Goal: Transaction & Acquisition: Book appointment/travel/reservation

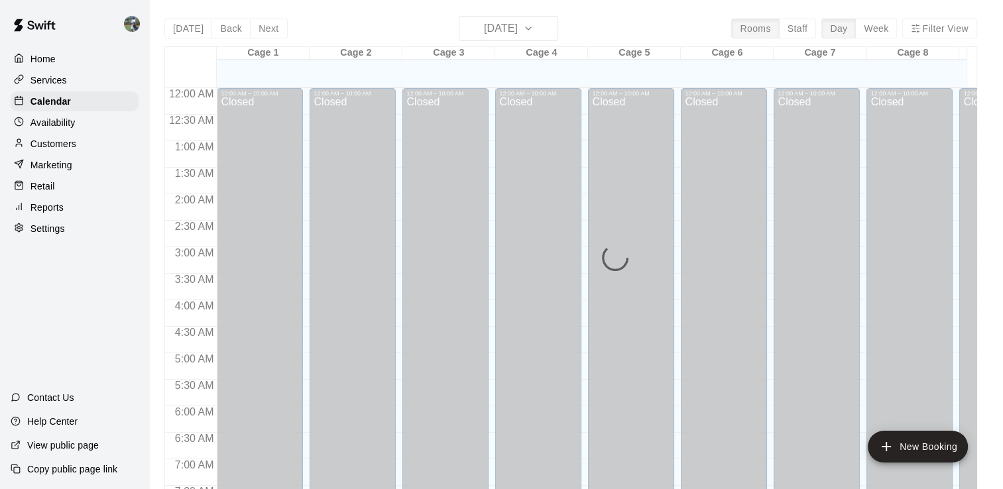
scroll to position [615, 0]
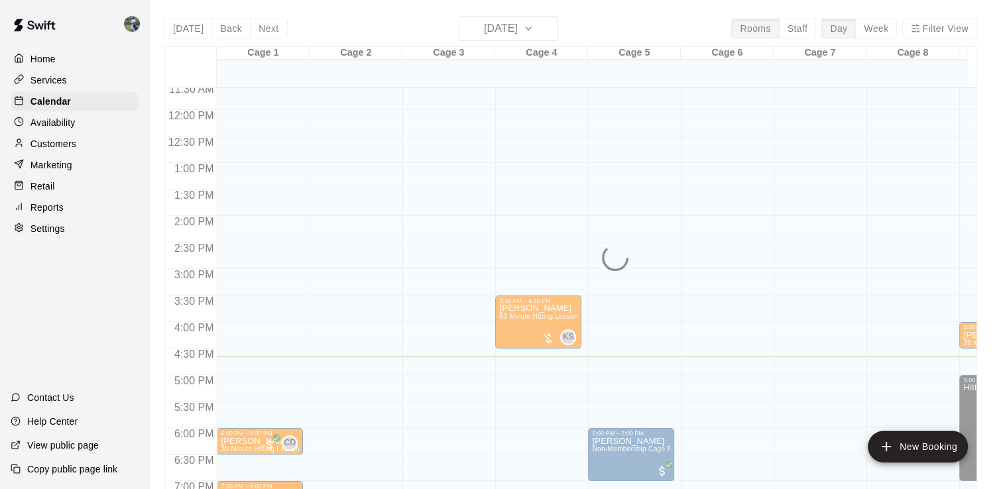
click at [552, 27] on div "[DATE] Back [DATE][DATE] Rooms Staff Day Week Filter View Cage 1 19 Tue Cage 2 …" at bounding box center [570, 260] width 813 height 489
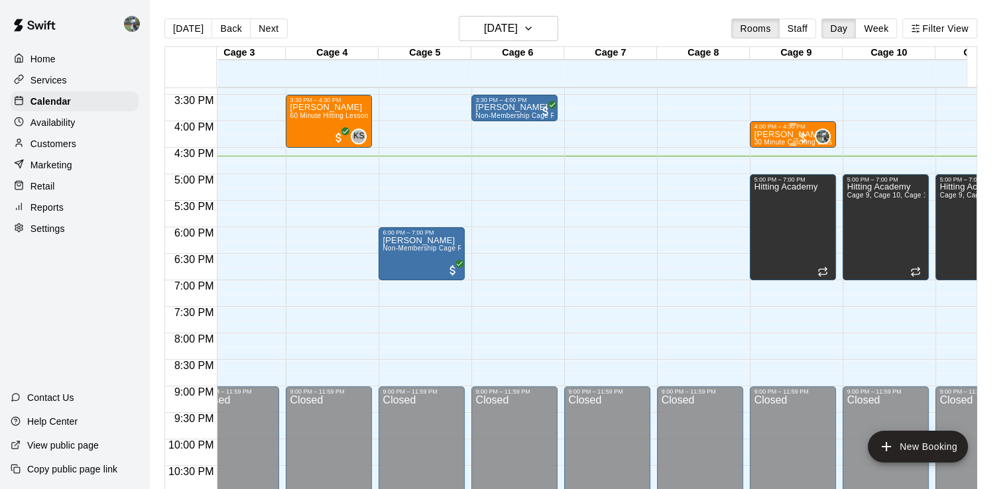
click at [804, 139] on div at bounding box center [802, 137] width 13 height 13
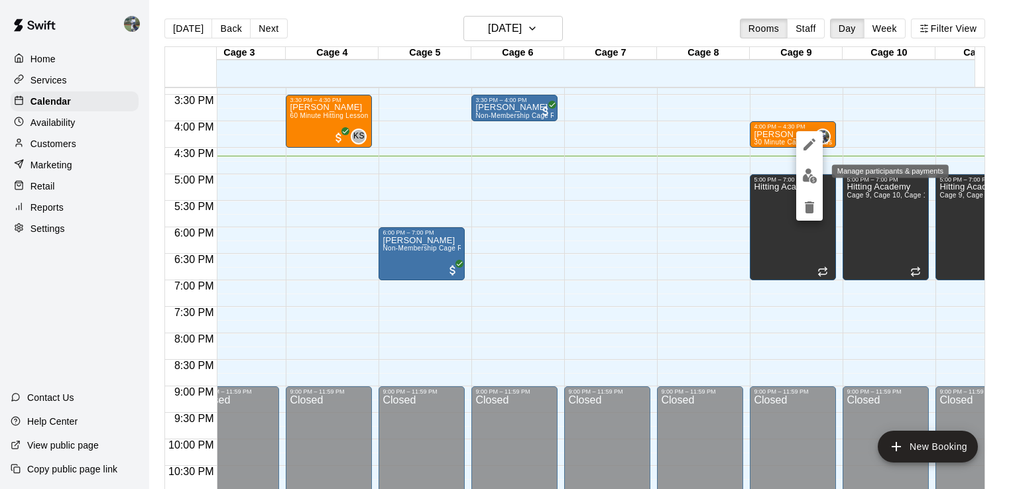
click at [812, 184] on button "edit" at bounding box center [809, 176] width 27 height 26
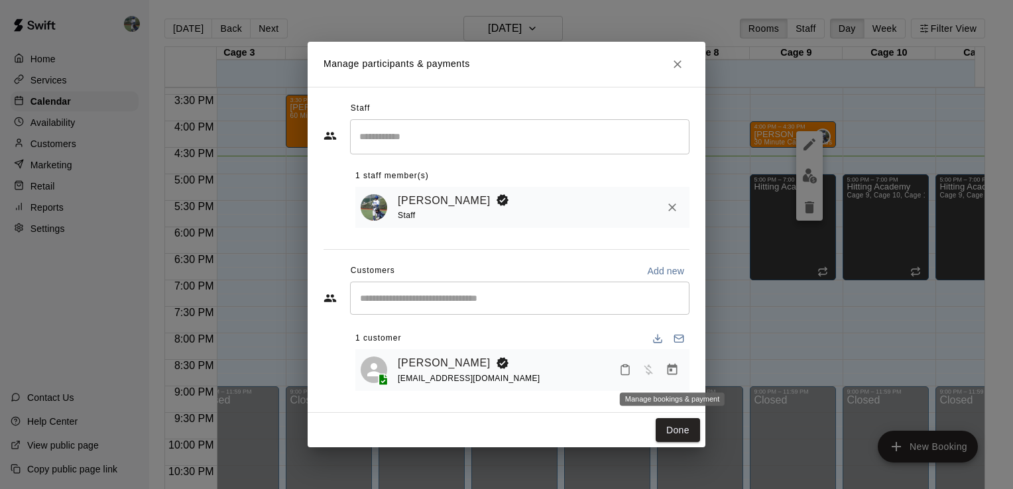
click at [674, 377] on icon "Manage bookings & payment" at bounding box center [672, 369] width 13 height 13
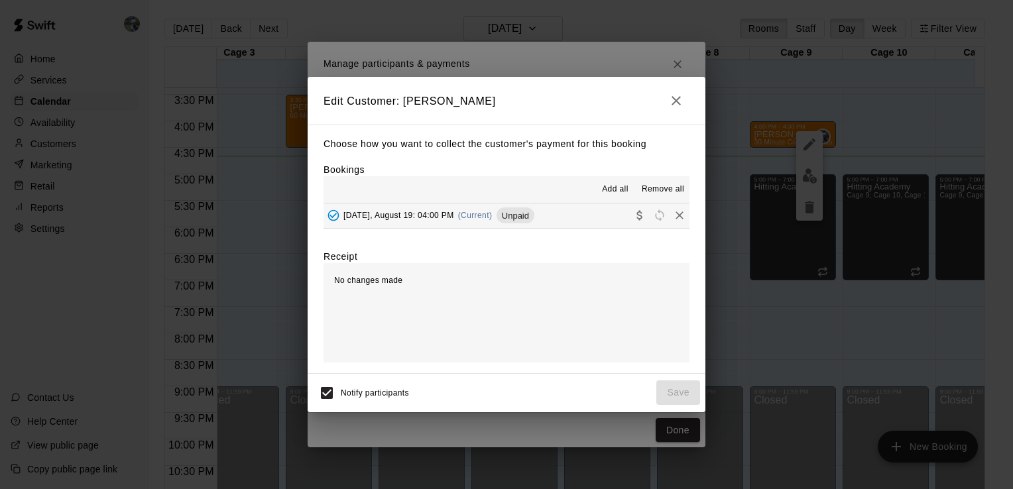
click at [581, 219] on button "[DATE], August 19: 04:00 PM (Current) Unpaid" at bounding box center [507, 216] width 366 height 25
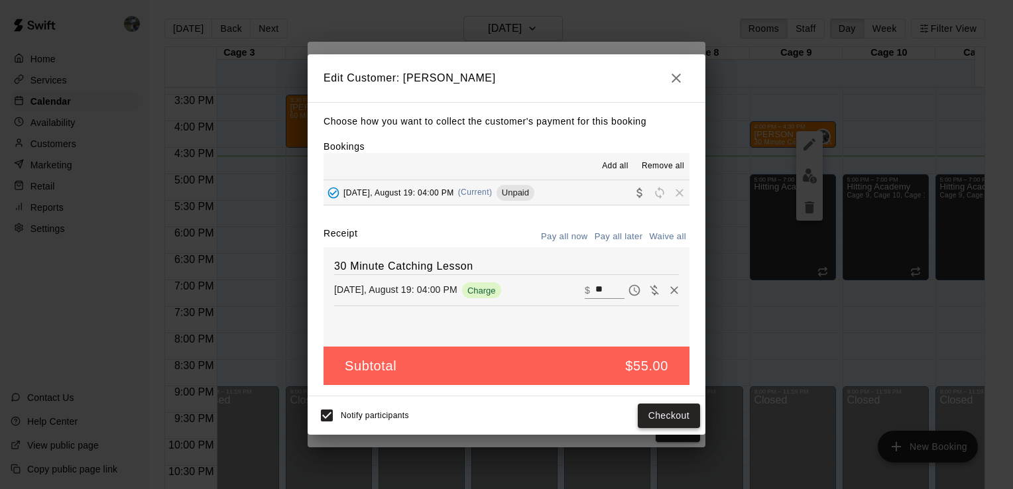
click at [680, 412] on button "Checkout" at bounding box center [669, 416] width 62 height 25
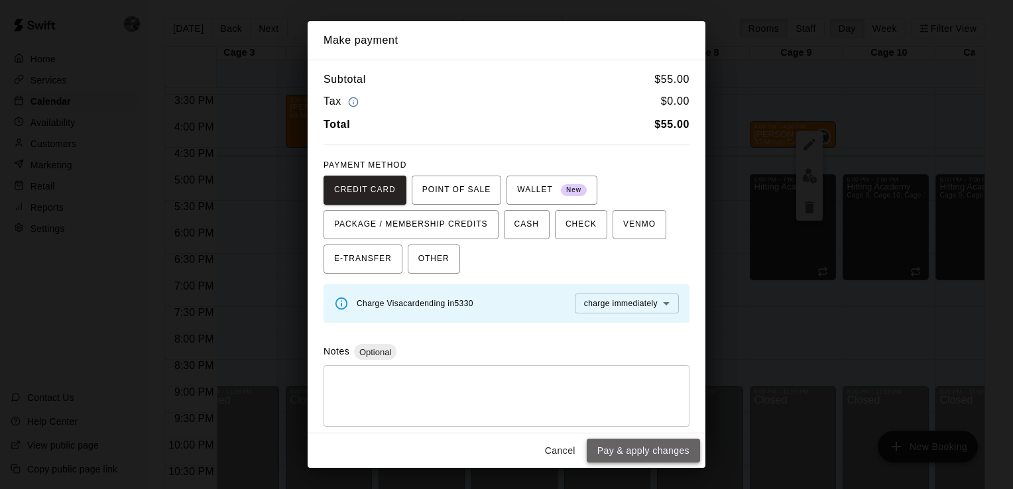
click at [655, 450] on button "Pay & apply changes" at bounding box center [643, 451] width 113 height 25
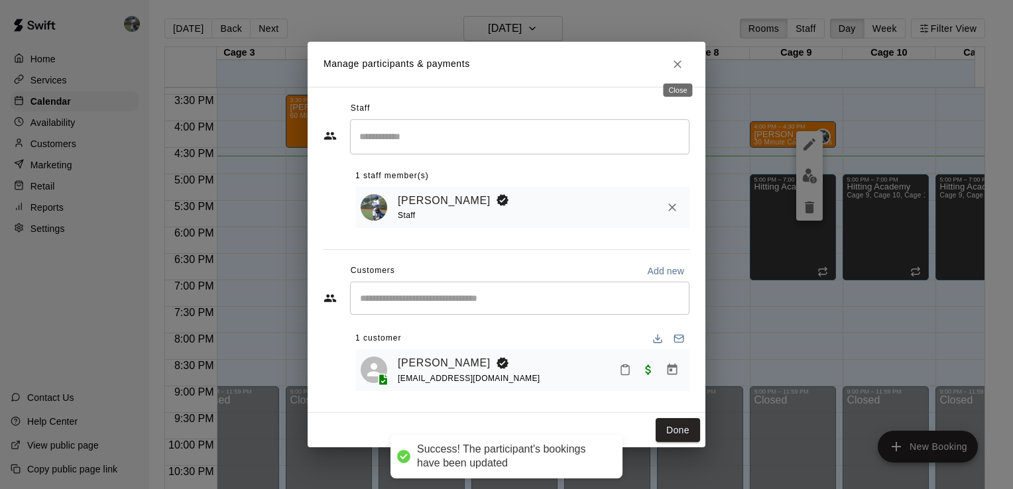
click at [673, 61] on icon "Close" at bounding box center [677, 64] width 13 height 13
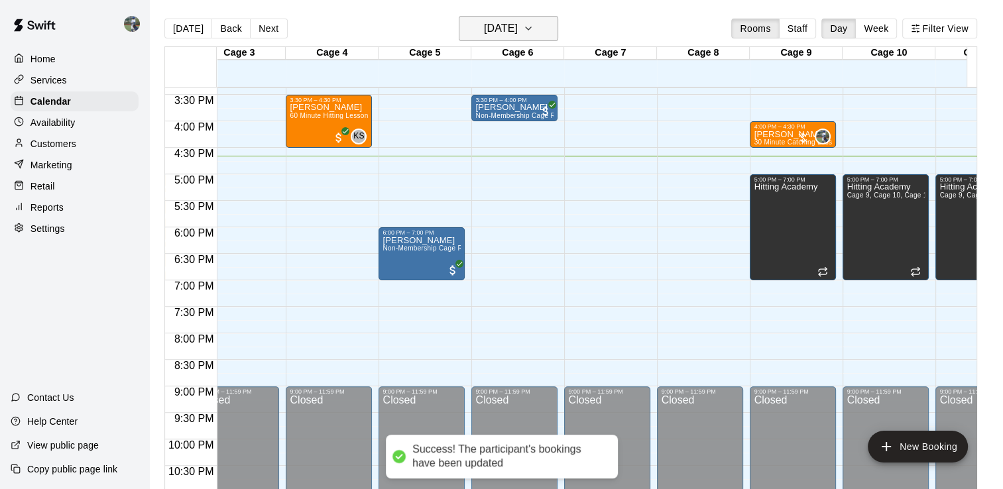
click at [534, 31] on icon "button" at bounding box center [528, 29] width 11 height 16
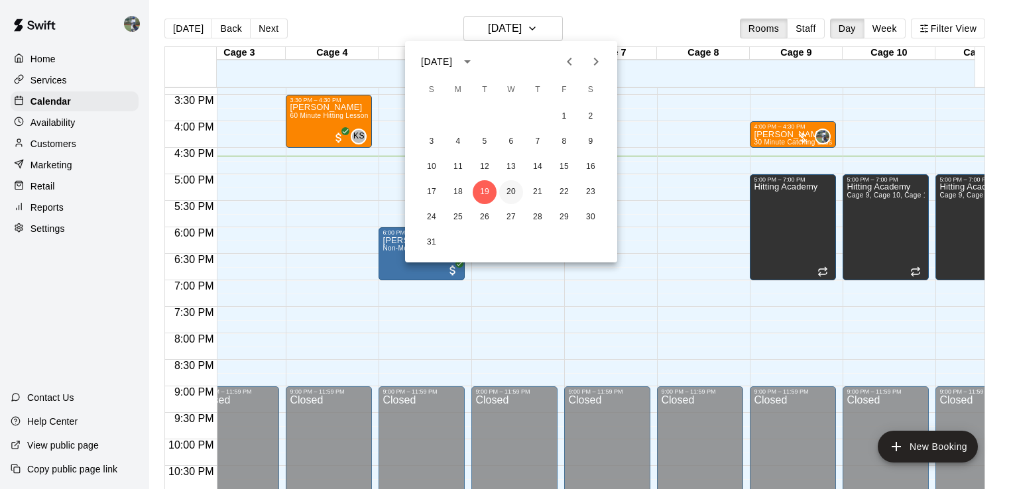
click at [516, 190] on button "20" at bounding box center [511, 192] width 24 height 24
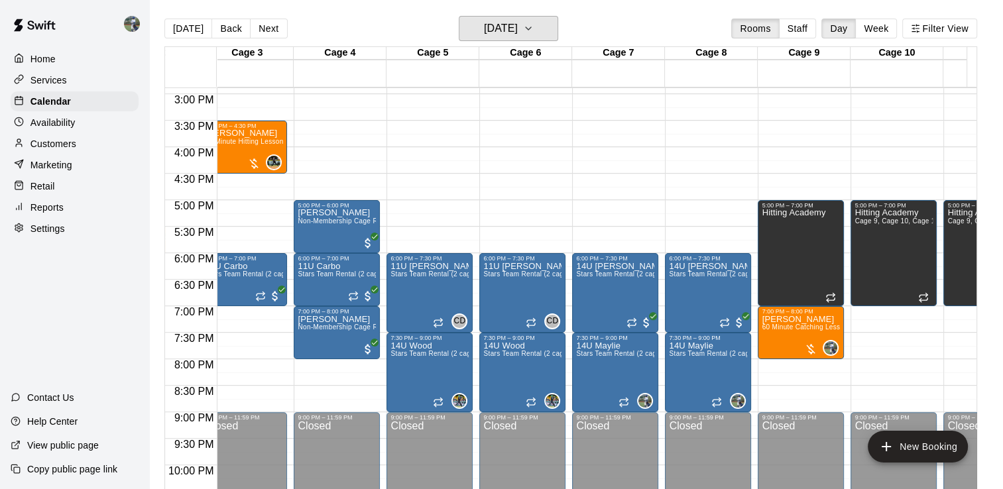
scroll to position [0, 203]
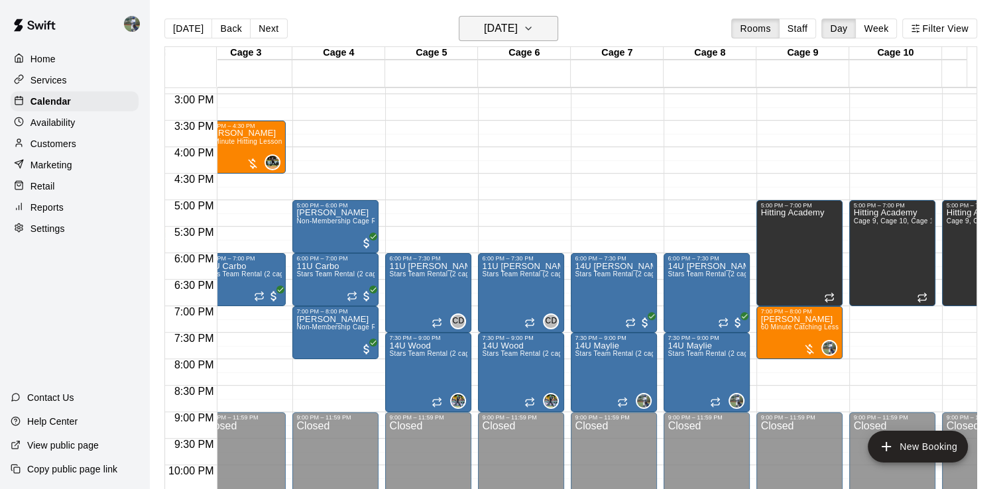
click at [534, 29] on icon "button" at bounding box center [528, 29] width 11 height 16
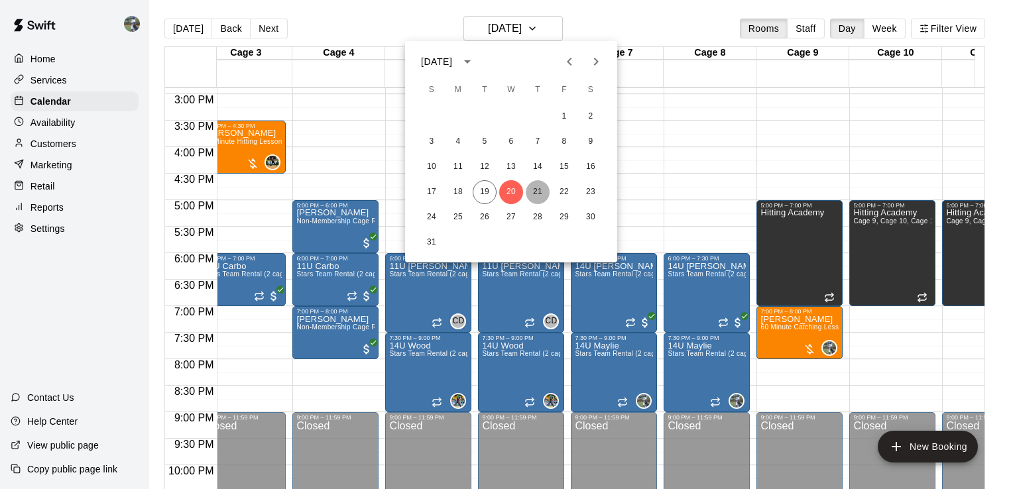
click at [541, 192] on button "21" at bounding box center [538, 192] width 24 height 24
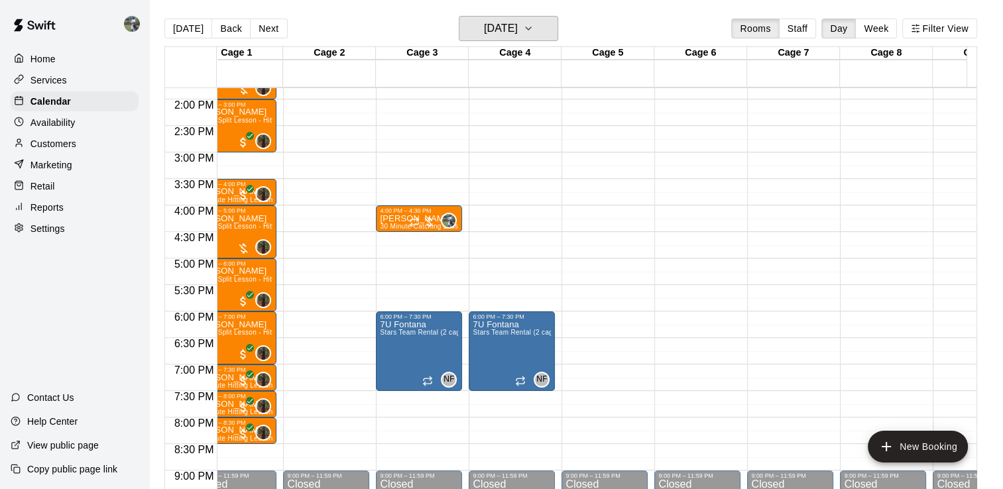
scroll to position [731, 8]
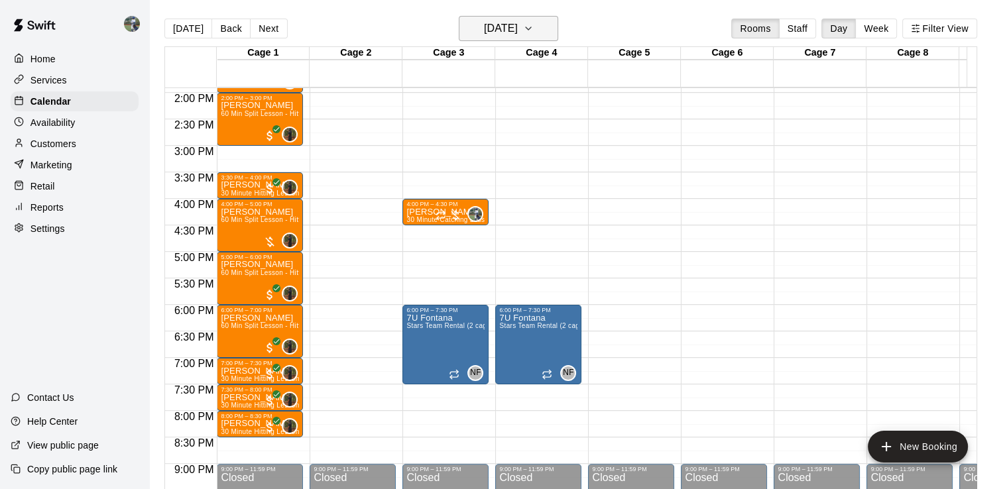
click at [534, 21] on icon "button" at bounding box center [528, 29] width 11 height 16
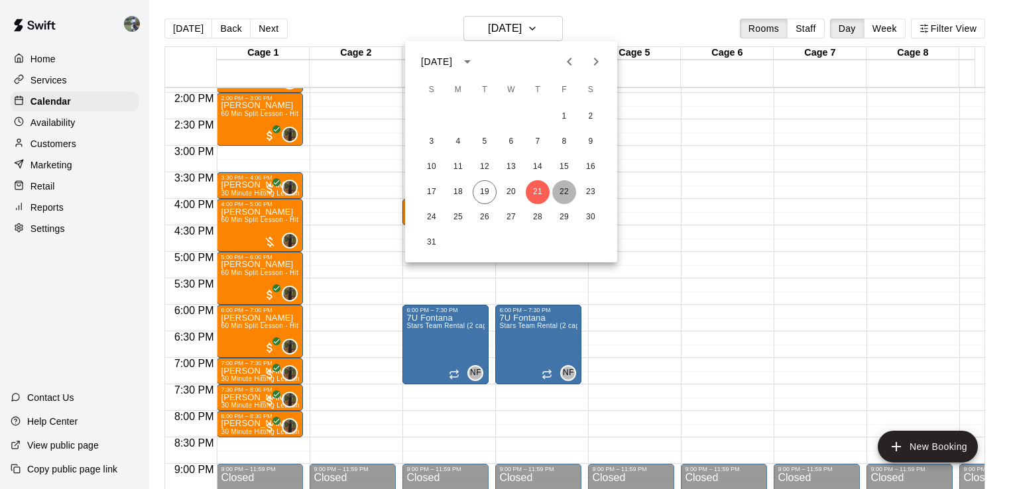
click at [568, 186] on button "22" at bounding box center [564, 192] width 24 height 24
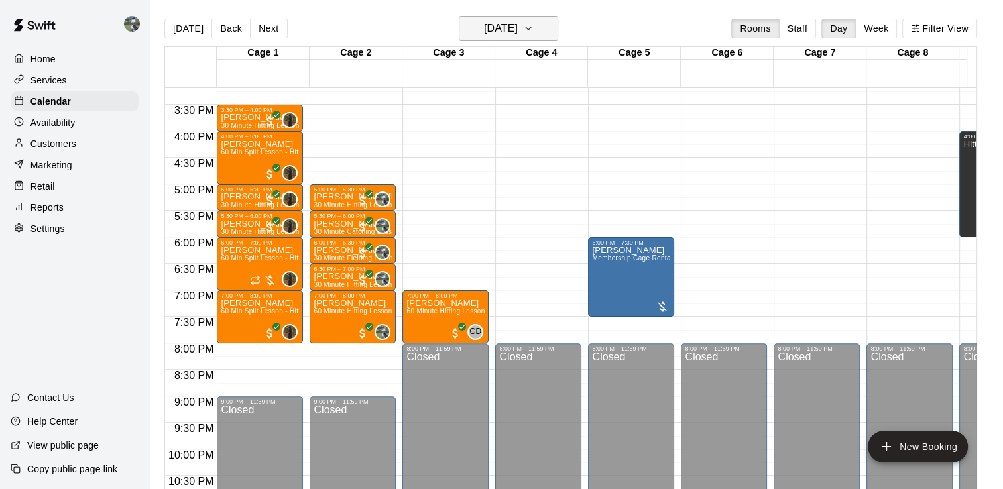
click at [554, 38] on button "[DATE]" at bounding box center [508, 28] width 99 height 25
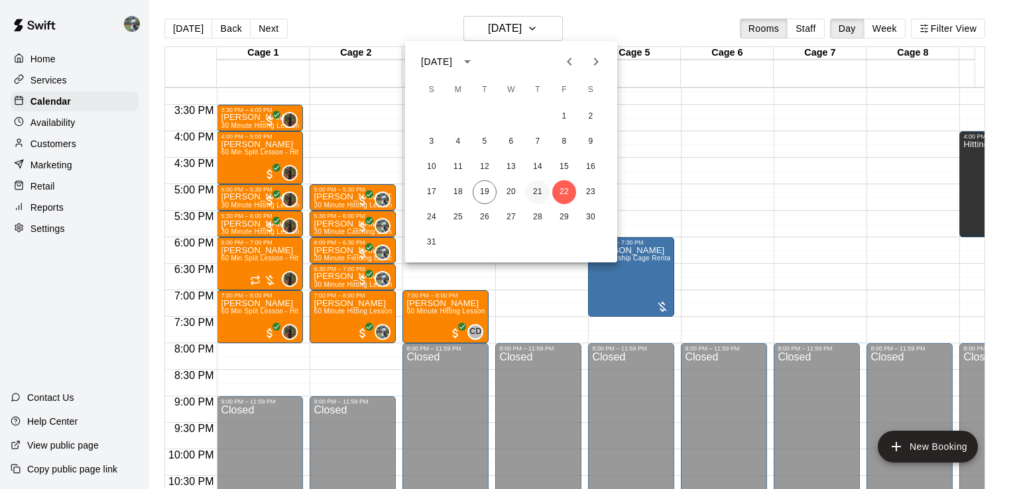
click at [536, 195] on button "21" at bounding box center [538, 192] width 24 height 24
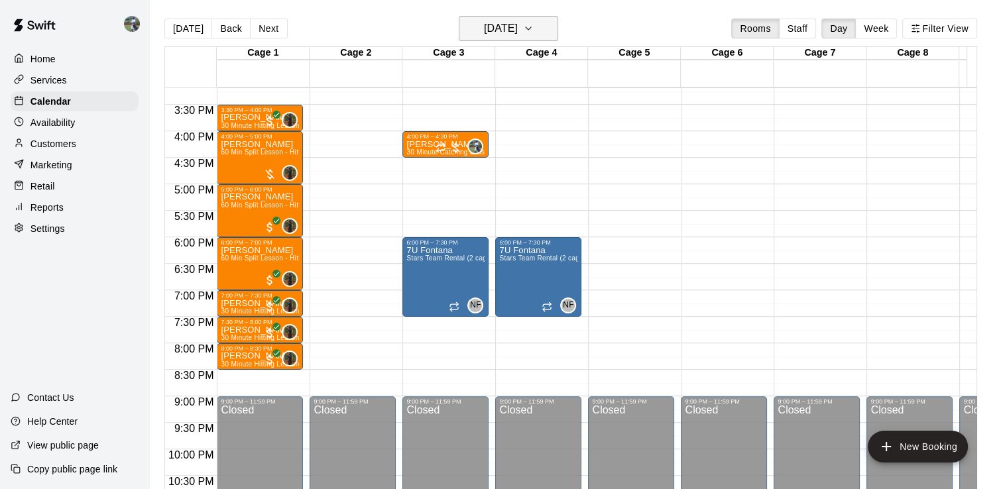
click at [518, 27] on h6 "[DATE]" at bounding box center [501, 28] width 34 height 19
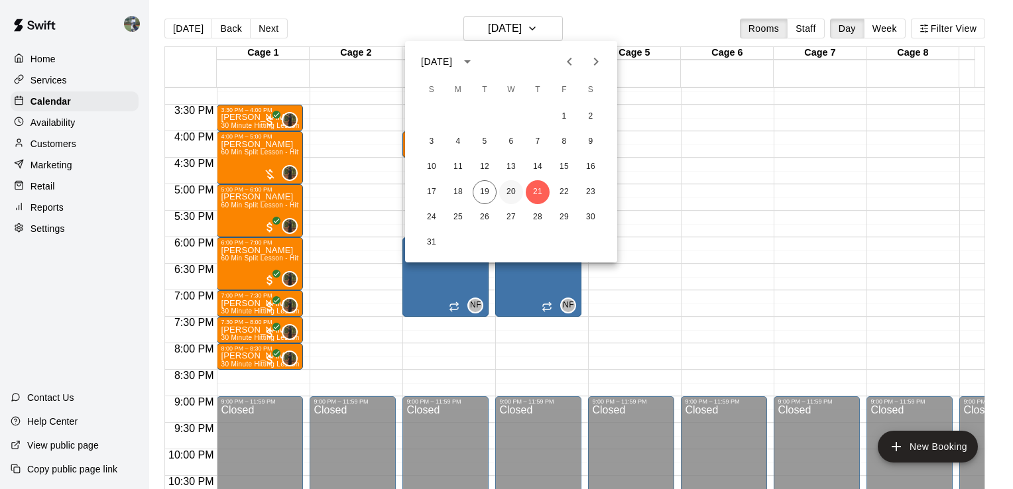
click at [503, 192] on button "20" at bounding box center [511, 192] width 24 height 24
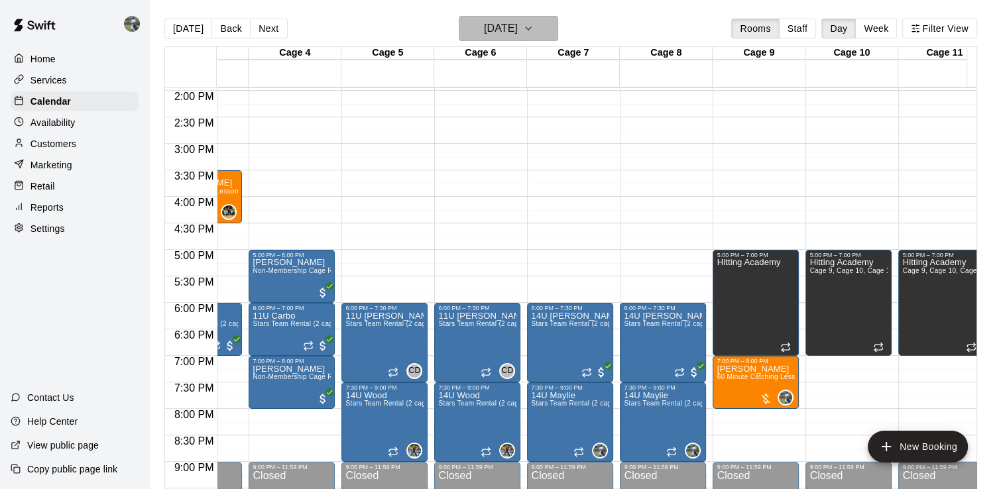
click at [510, 34] on h6 "[DATE]" at bounding box center [501, 28] width 34 height 19
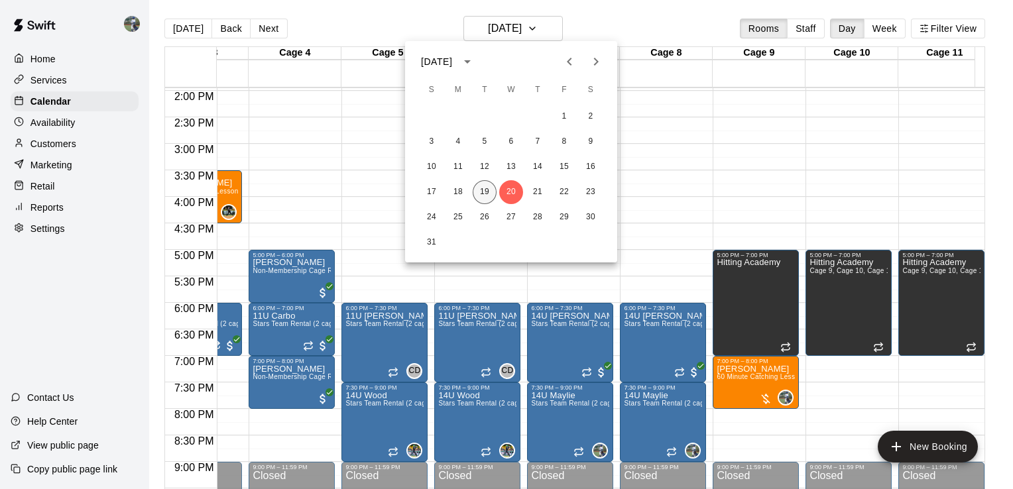
click at [479, 195] on button "19" at bounding box center [485, 192] width 24 height 24
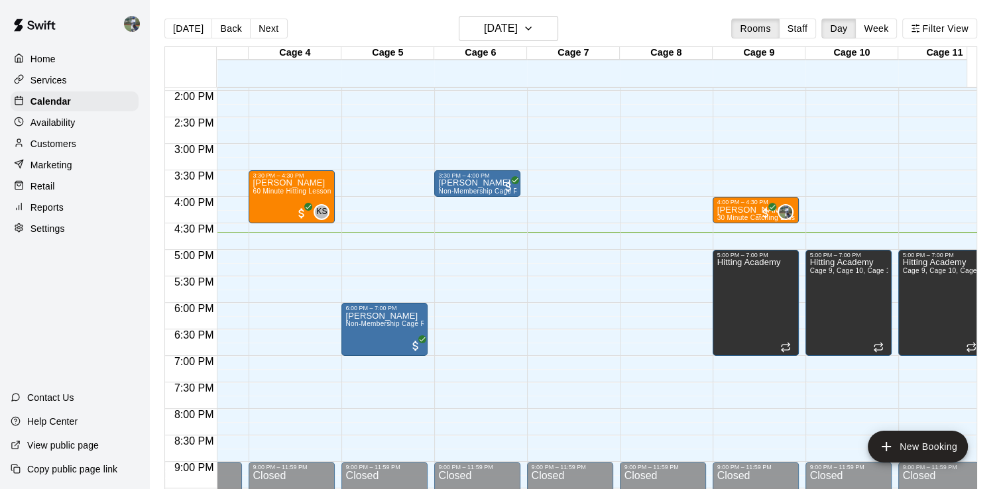
click at [533, 13] on main "[DATE] Back [DATE][DATE] Rooms Staff Day Week Filter View Cage 1 19 Tue Cage 2 …" at bounding box center [576, 255] width 854 height 511
click at [518, 28] on h6 "[DATE]" at bounding box center [501, 28] width 34 height 19
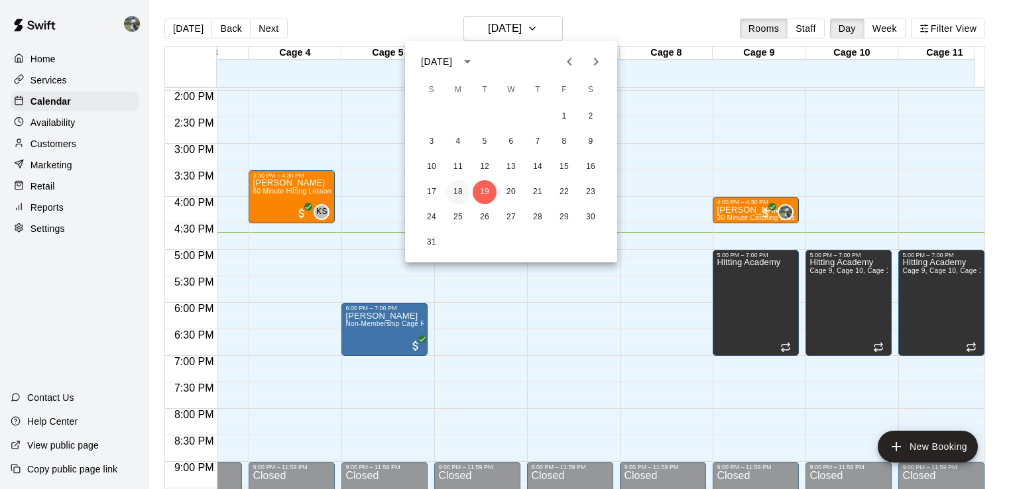
click at [463, 185] on button "18" at bounding box center [458, 192] width 24 height 24
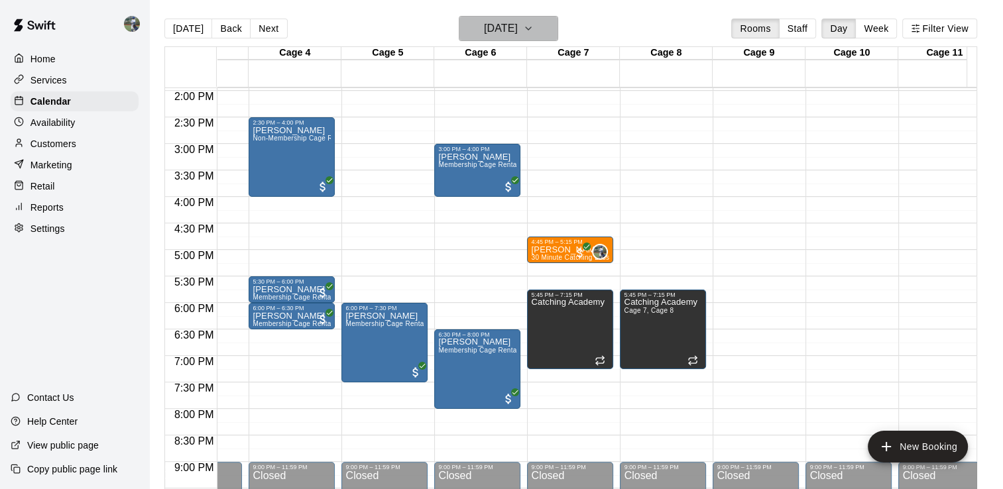
click at [518, 36] on h6 "[DATE]" at bounding box center [501, 28] width 34 height 19
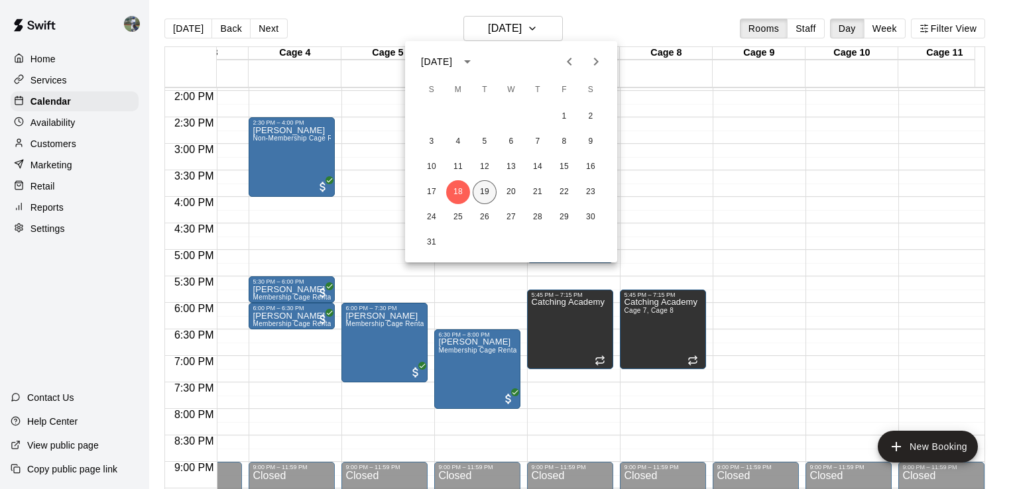
click at [481, 198] on button "19" at bounding box center [485, 192] width 24 height 24
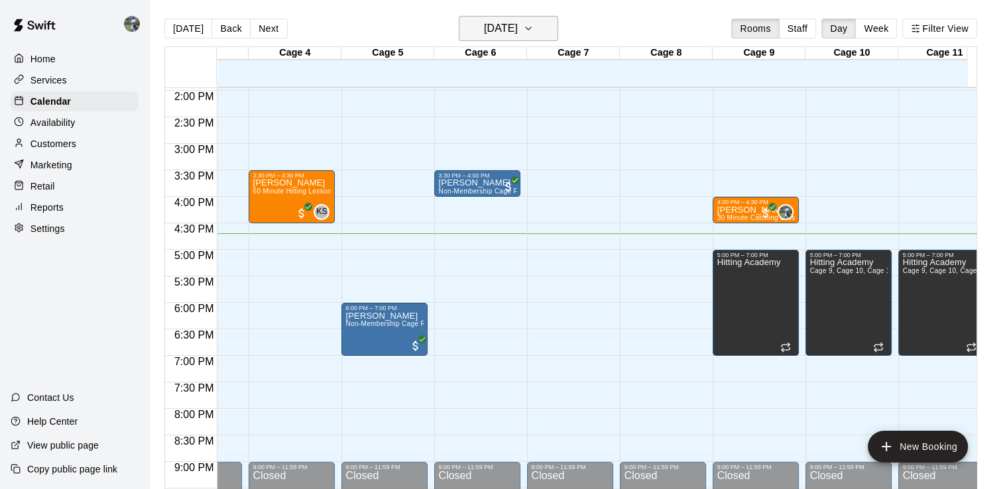
click at [544, 36] on button "[DATE]" at bounding box center [508, 28] width 99 height 25
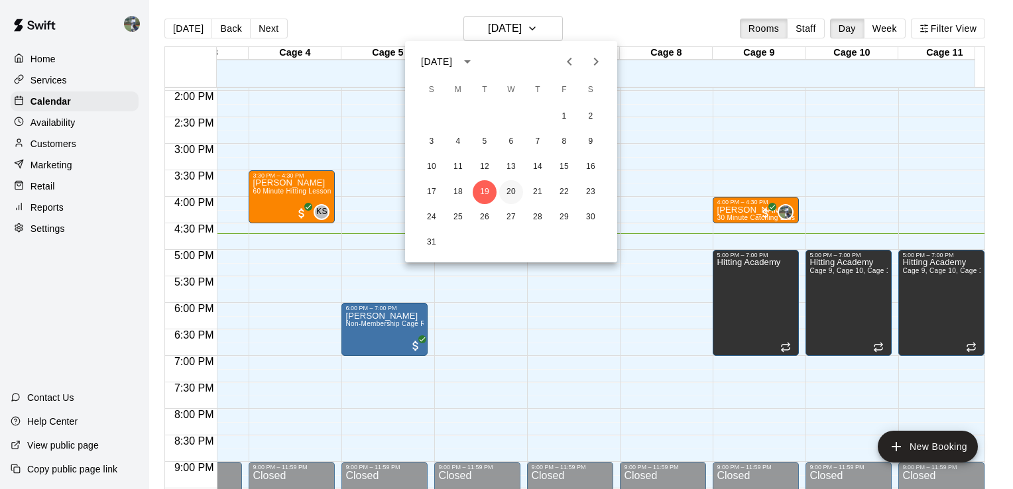
click at [509, 195] on button "20" at bounding box center [511, 192] width 24 height 24
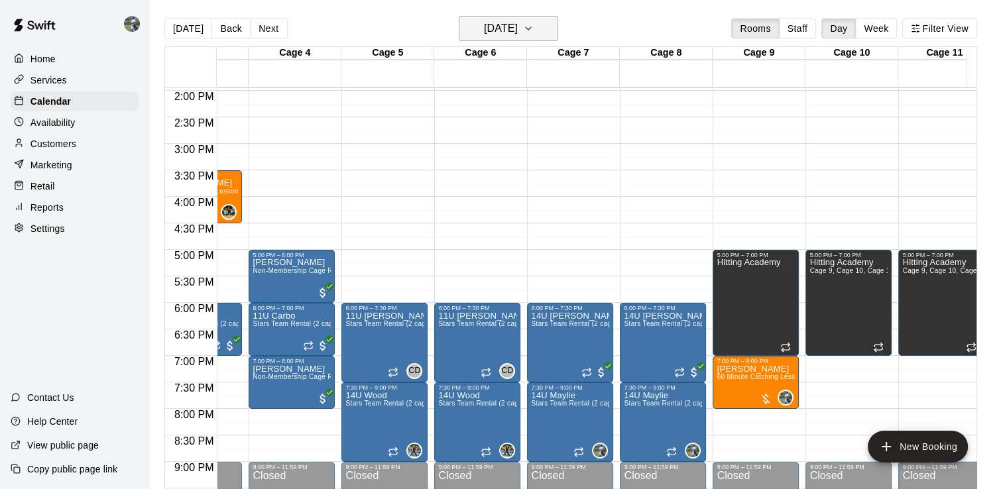
click at [518, 32] on h6 "[DATE]" at bounding box center [501, 28] width 34 height 19
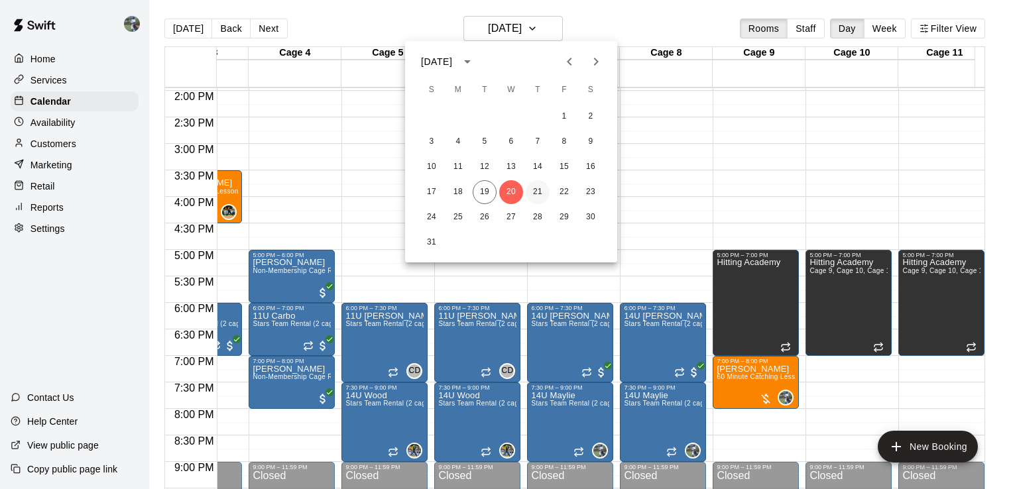
click at [544, 198] on button "21" at bounding box center [538, 192] width 24 height 24
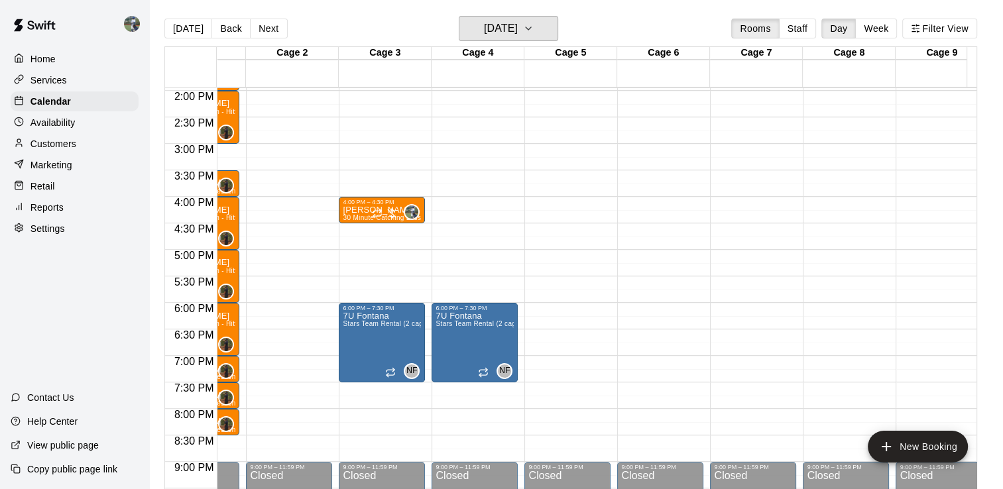
scroll to position [0, 64]
click at [518, 35] on h6 "[DATE]" at bounding box center [501, 28] width 34 height 19
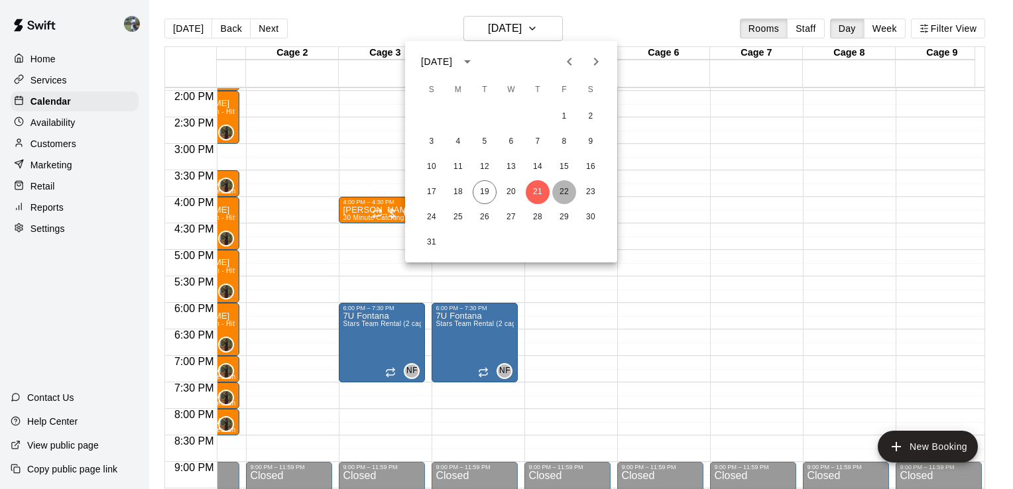
click at [571, 195] on button "22" at bounding box center [564, 192] width 24 height 24
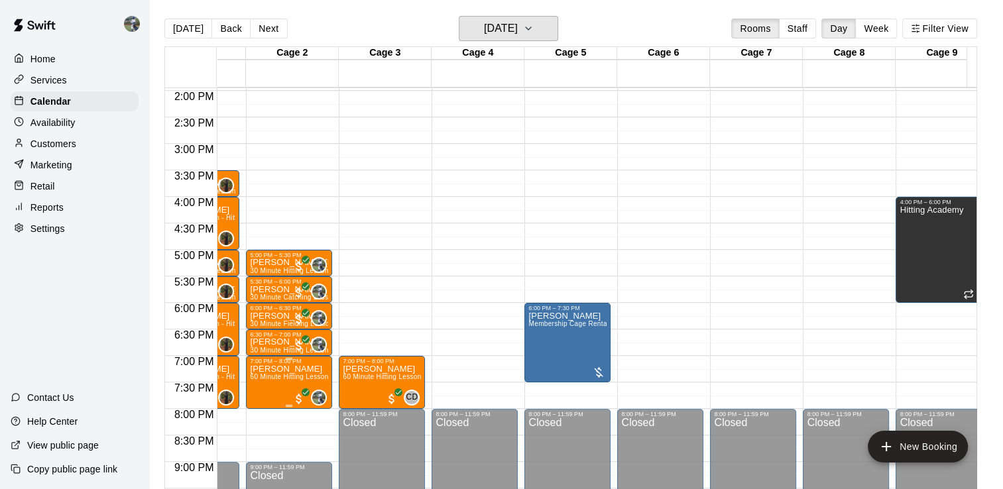
scroll to position [0, 0]
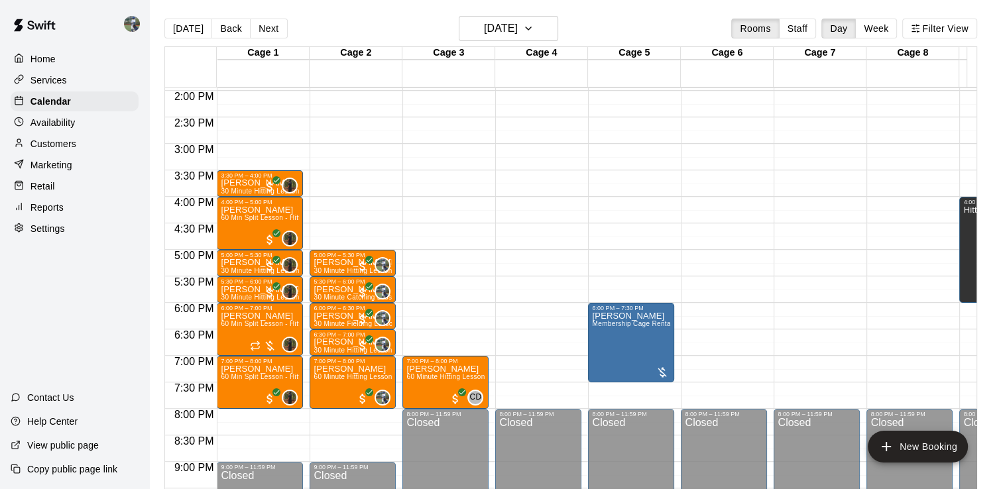
click at [395, 356] on div at bounding box center [356, 362] width 92 height 13
click at [558, 34] on button "[DATE]" at bounding box center [508, 28] width 99 height 25
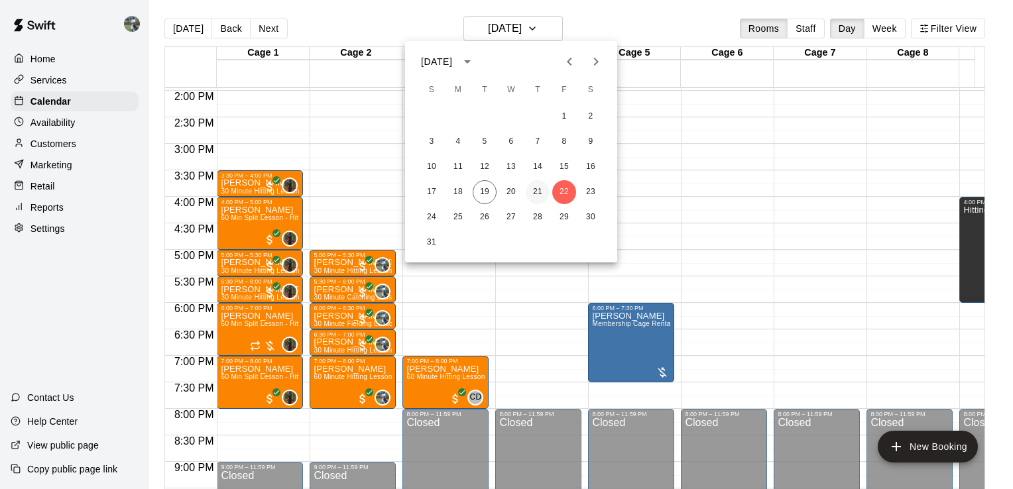
click at [538, 186] on button "21" at bounding box center [538, 192] width 24 height 24
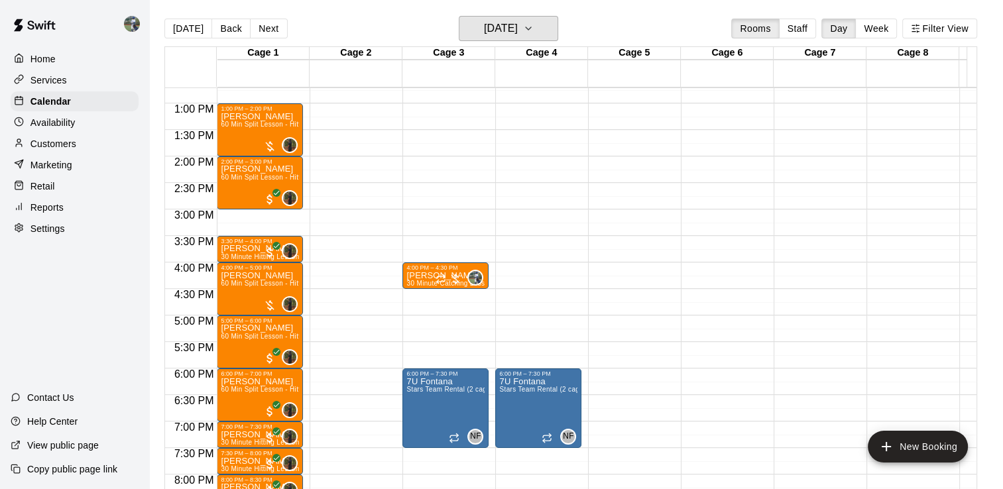
scroll to position [676, 0]
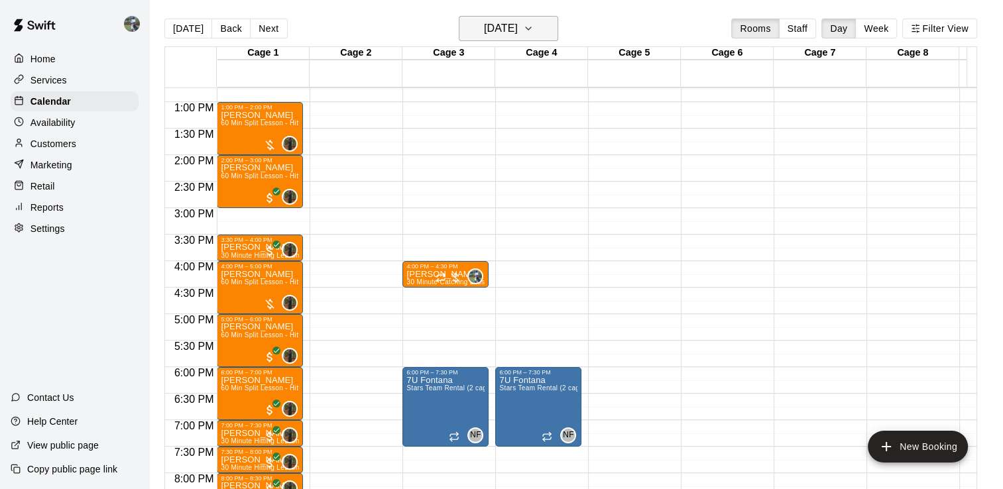
click at [534, 22] on icon "button" at bounding box center [528, 29] width 11 height 16
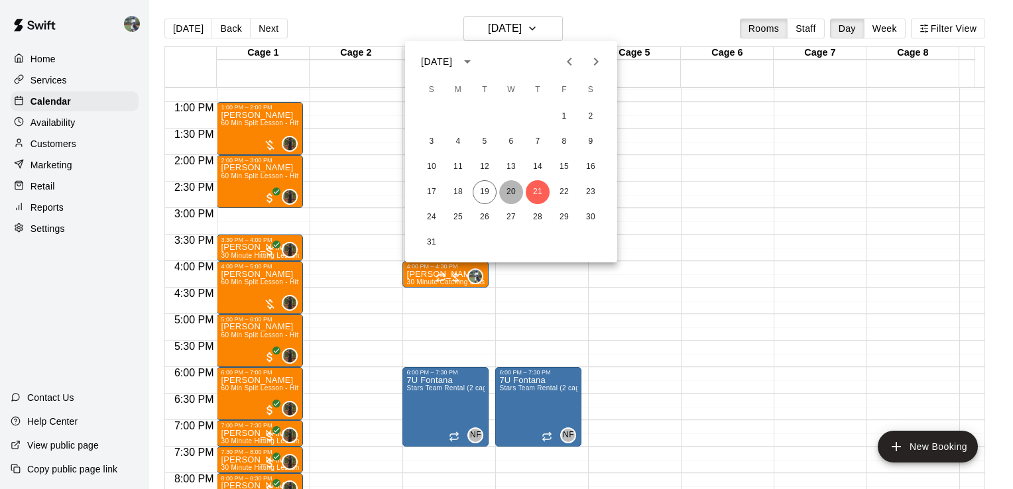
click at [509, 188] on button "20" at bounding box center [511, 192] width 24 height 24
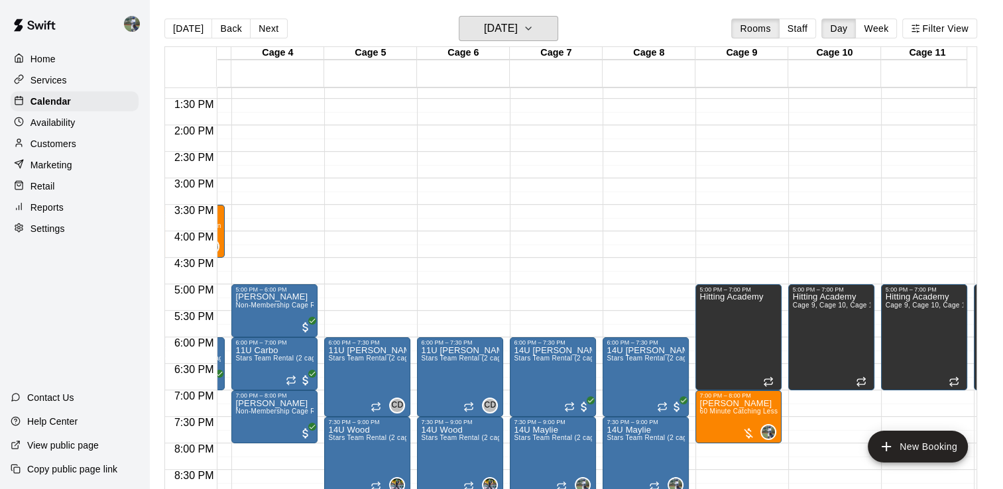
scroll to position [0, 265]
